Goal: Navigation & Orientation: Find specific page/section

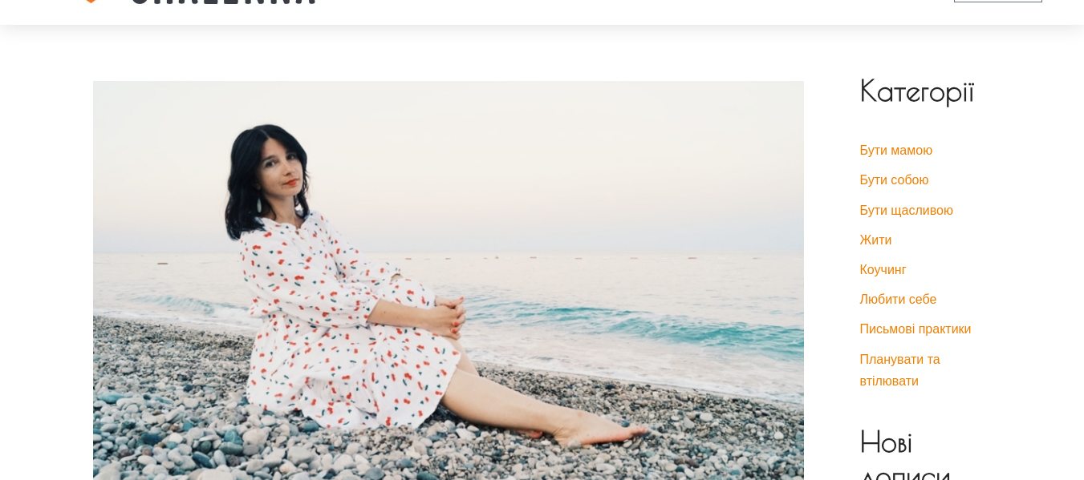
scroll to position [80, 0]
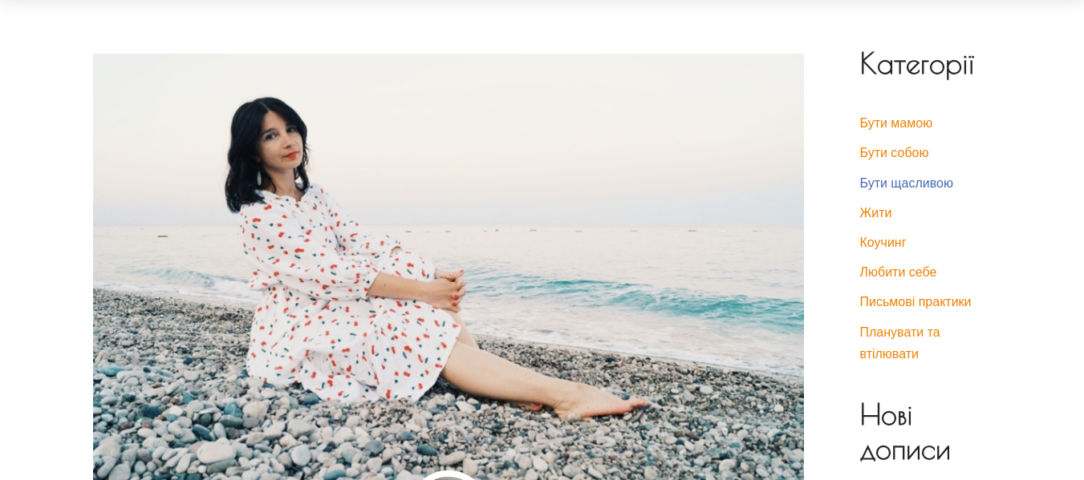
click at [912, 182] on link "Бути щасливою" at bounding box center [906, 183] width 93 height 14
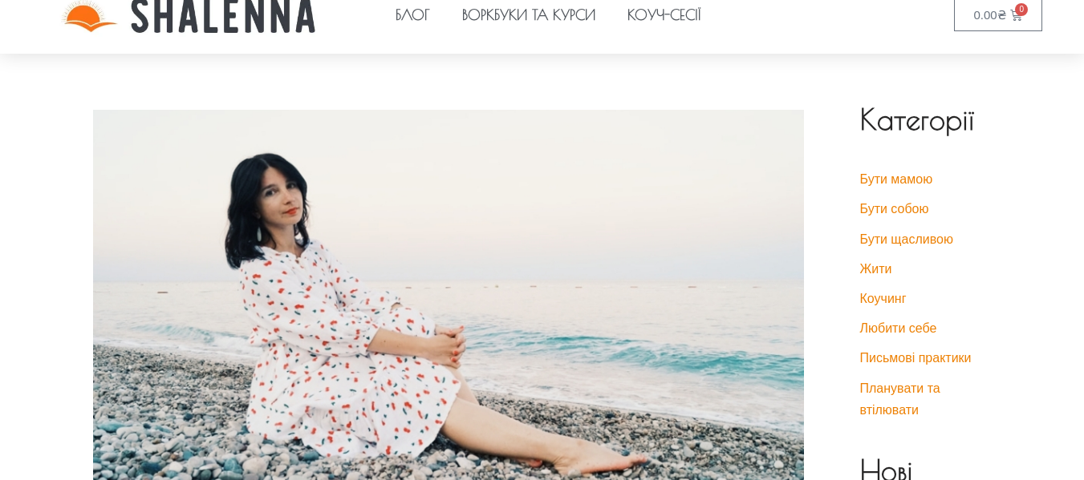
scroll to position [0, 0]
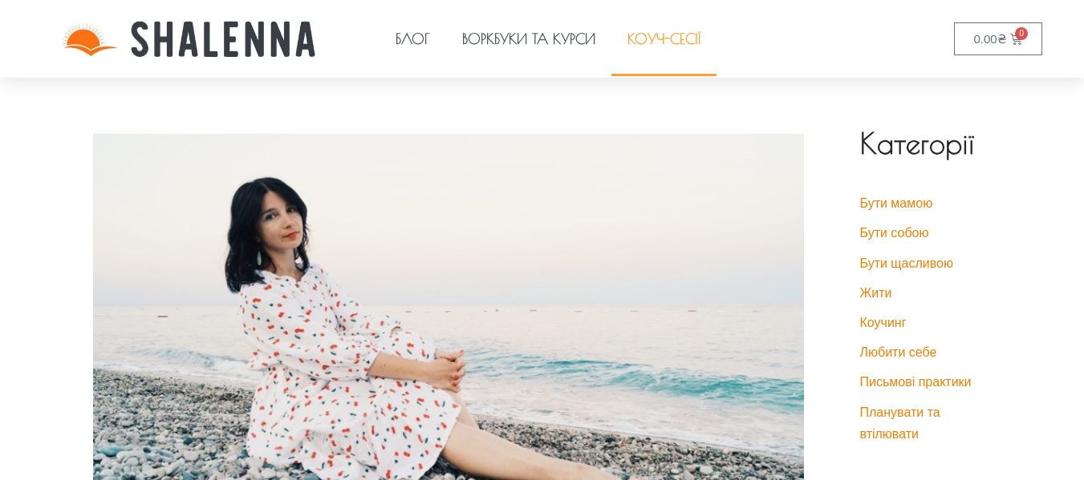
click at [668, 37] on link "Коуч-сесії" at bounding box center [663, 39] width 105 height 74
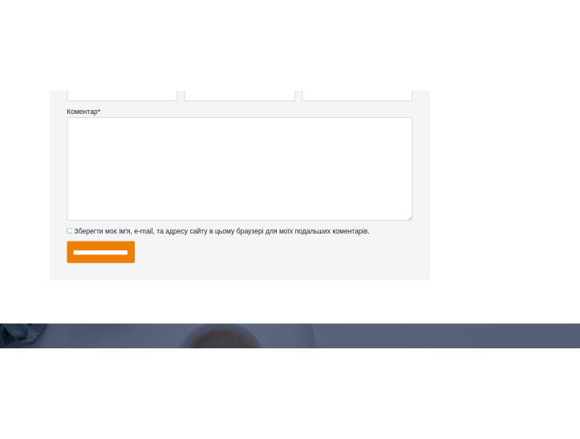
scroll to position [3343, 0]
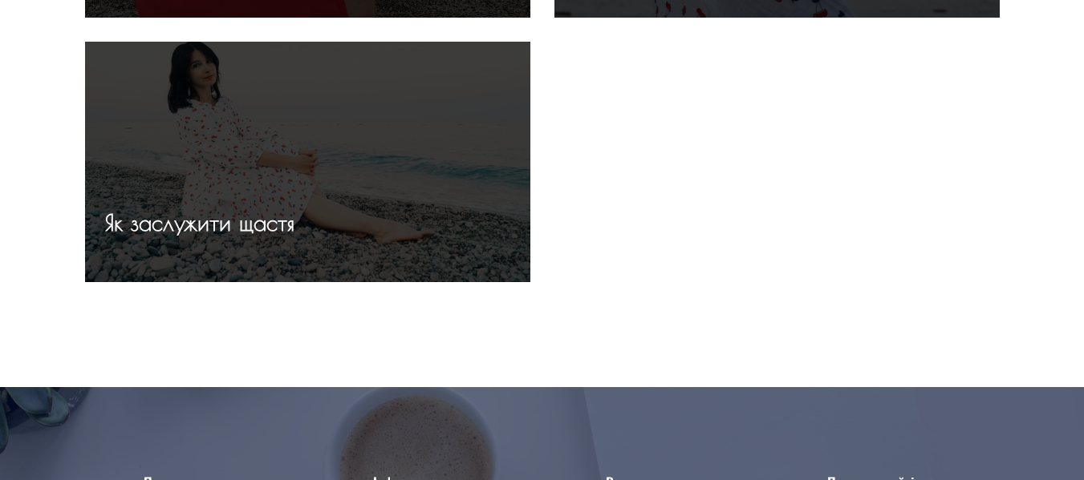
scroll to position [722, 0]
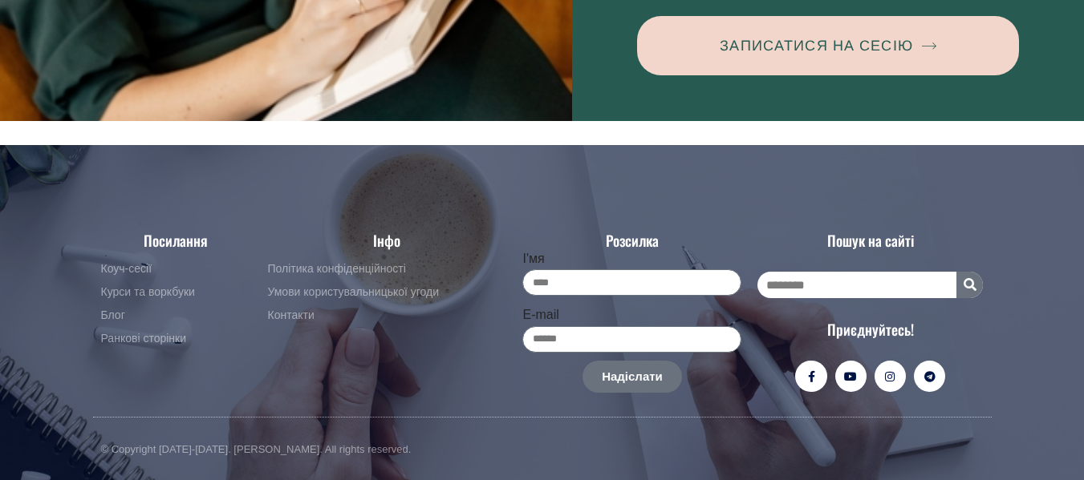
scroll to position [11908, 0]
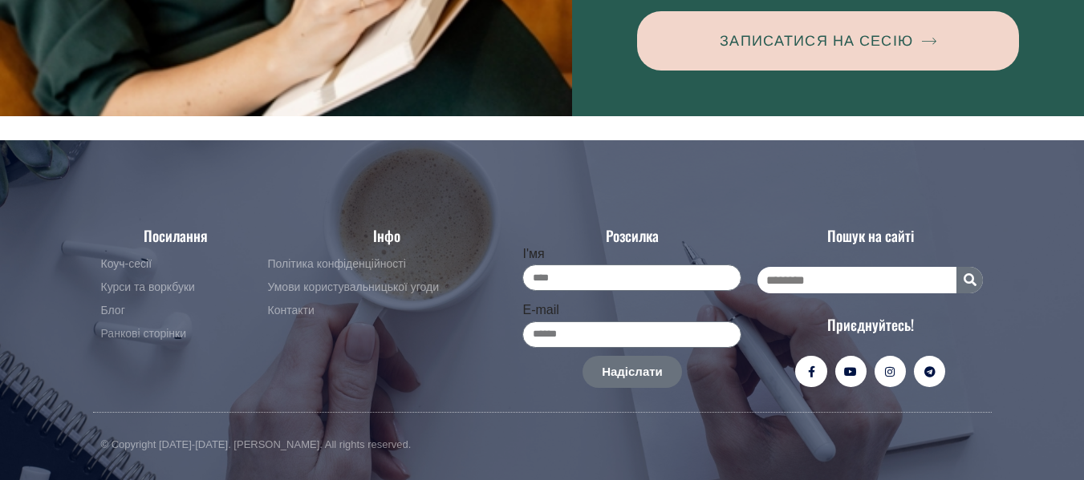
click at [183, 326] on span "Ранкові сторінки" at bounding box center [144, 334] width 86 height 19
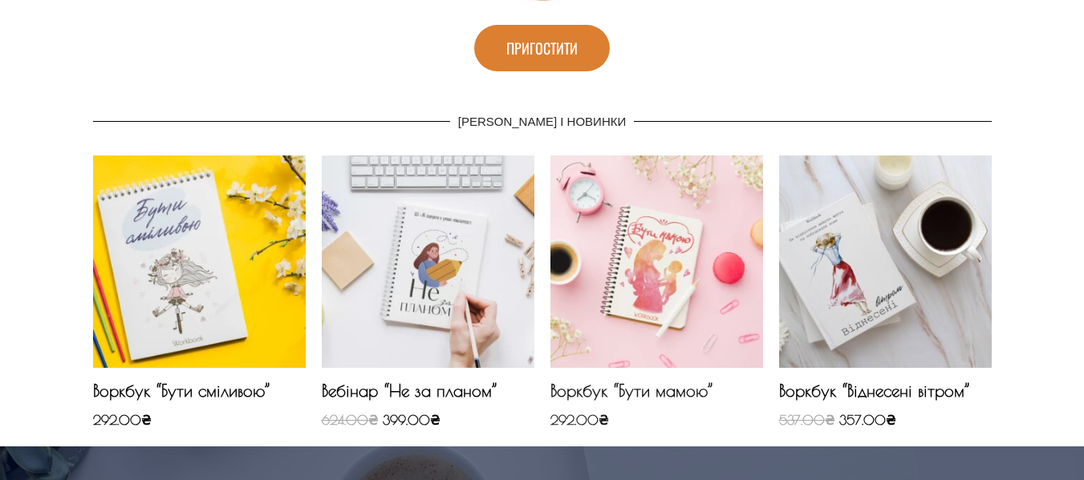
scroll to position [1043, 0]
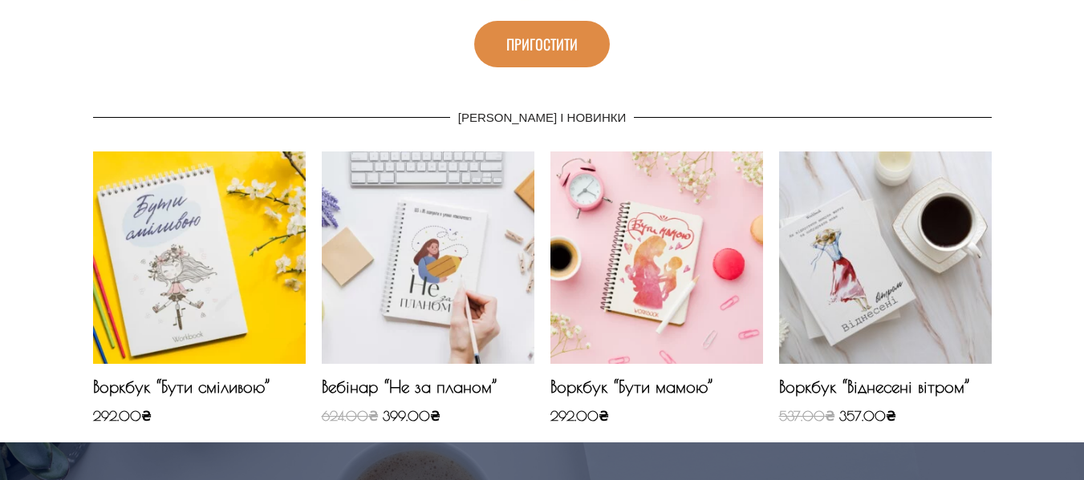
click at [591, 29] on link "Пригостити" at bounding box center [542, 44] width 136 height 47
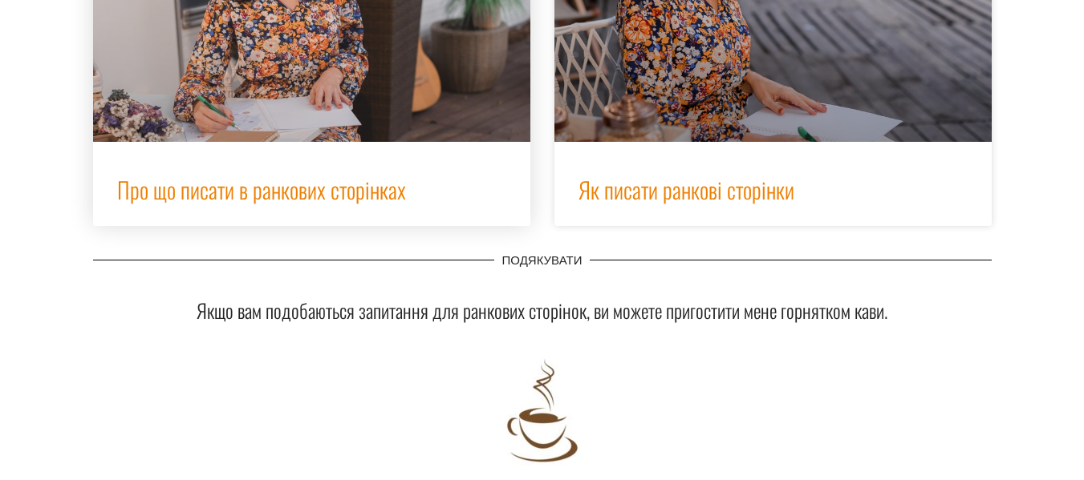
scroll to position [561, 0]
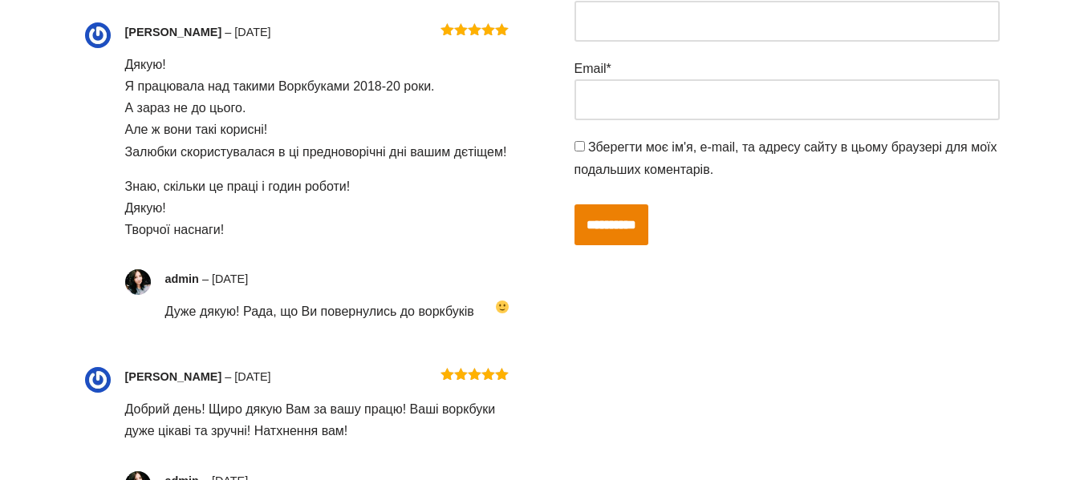
scroll to position [1123, 0]
